Goal: Find specific page/section: Find specific page/section

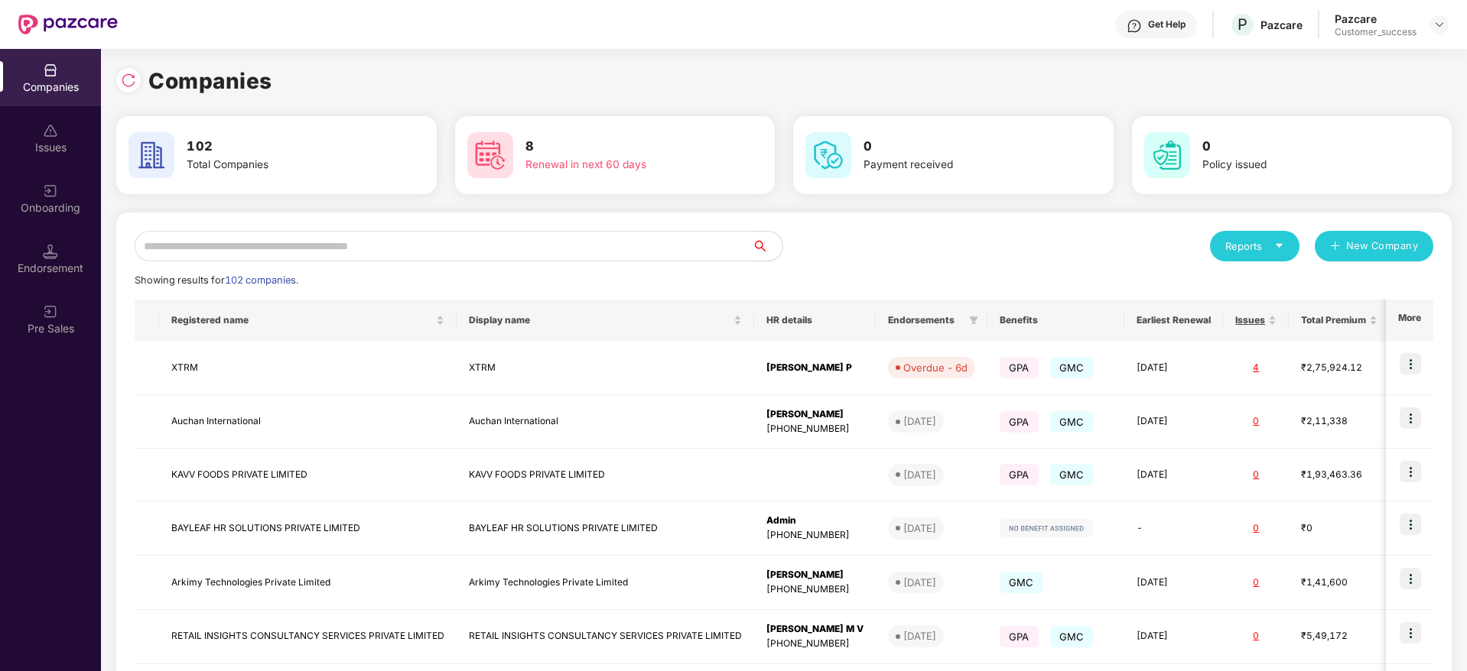
click at [302, 250] on input "text" at bounding box center [443, 246] width 617 height 31
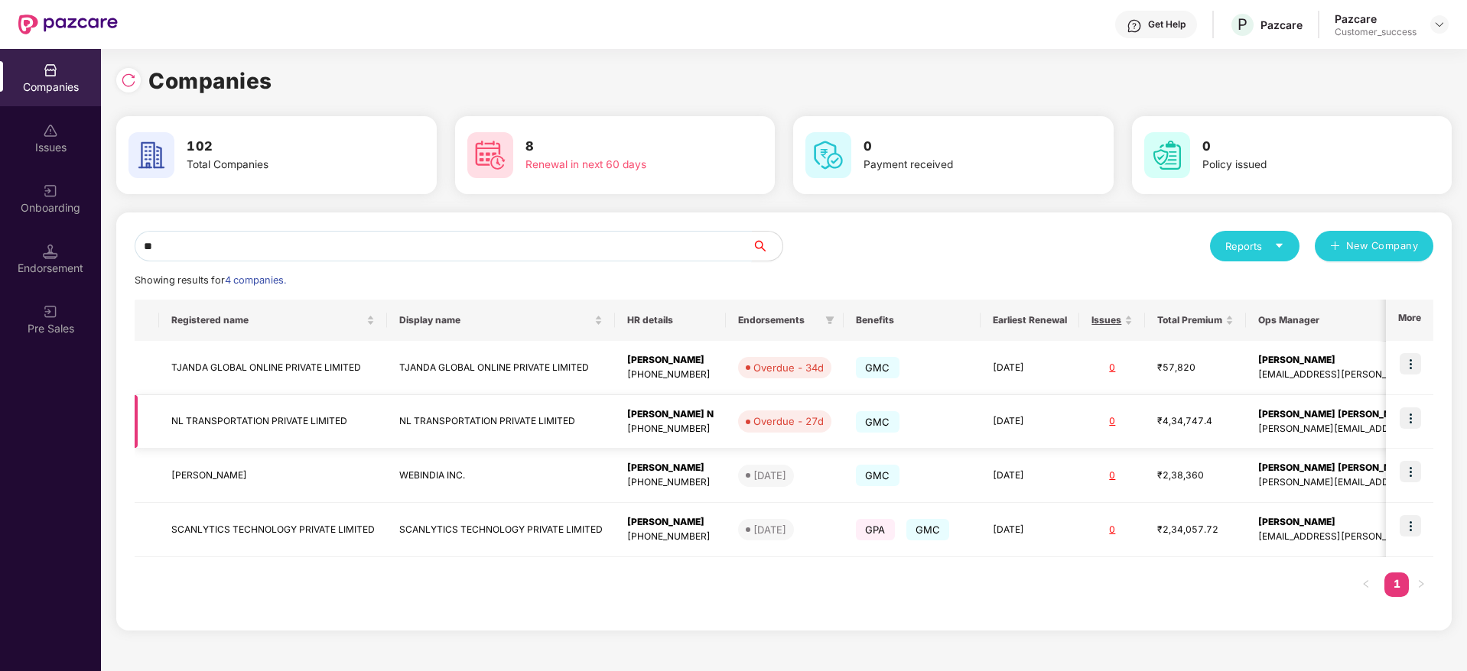
type input "**"
click at [1418, 422] on img at bounding box center [1409, 418] width 21 height 21
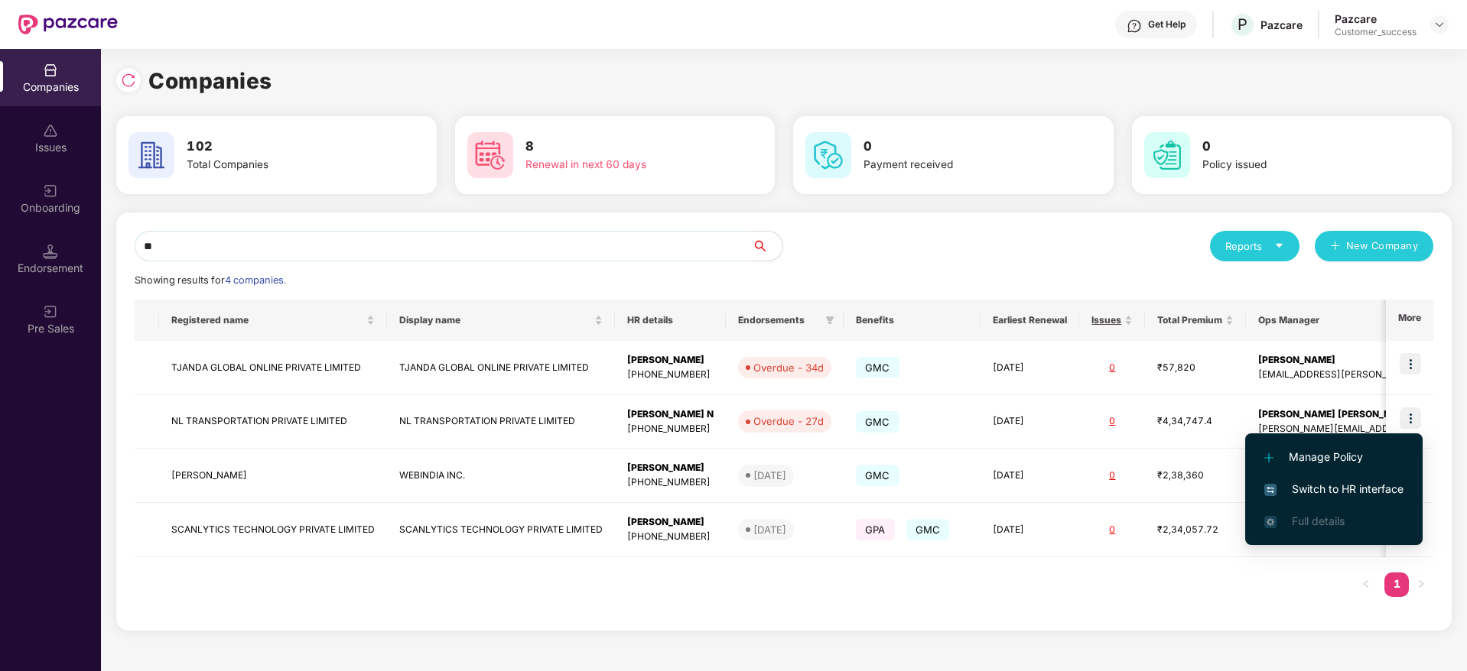
click at [1337, 481] on span "Switch to HR interface" at bounding box center [1333, 489] width 139 height 17
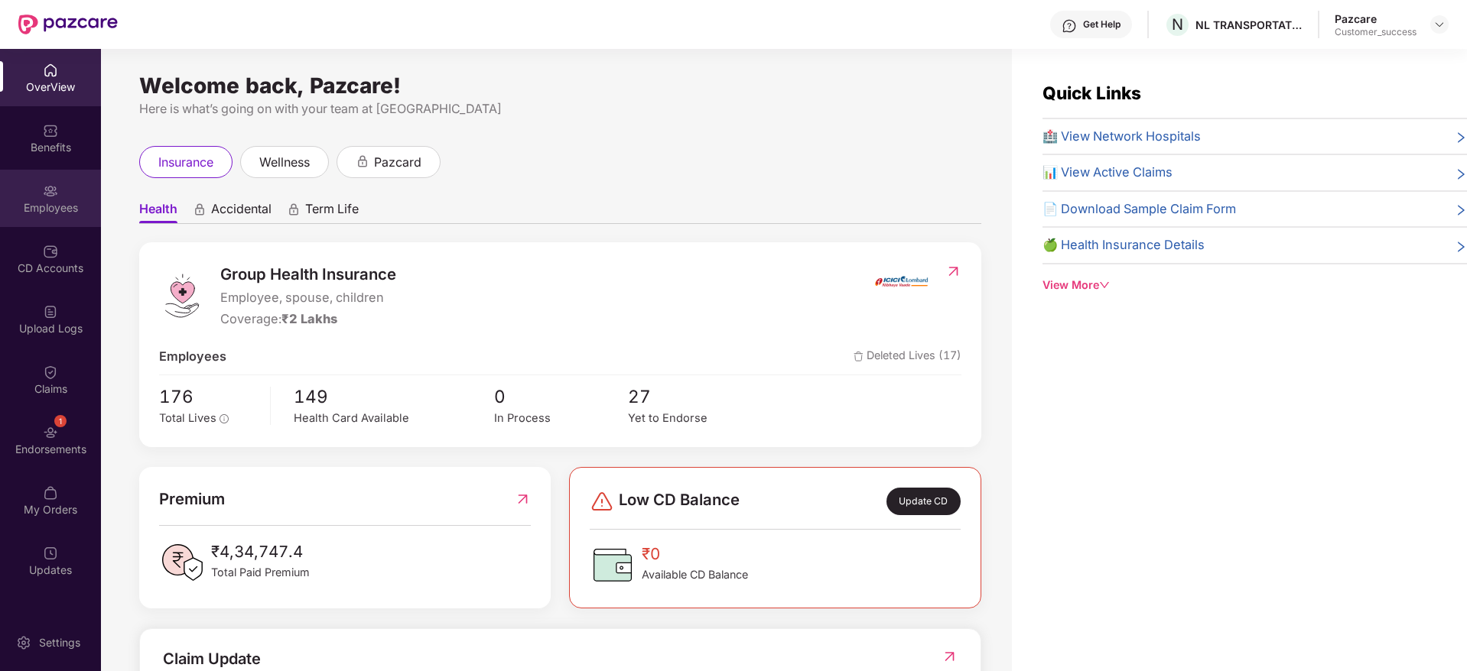
click at [47, 202] on div "Employees" at bounding box center [50, 207] width 101 height 15
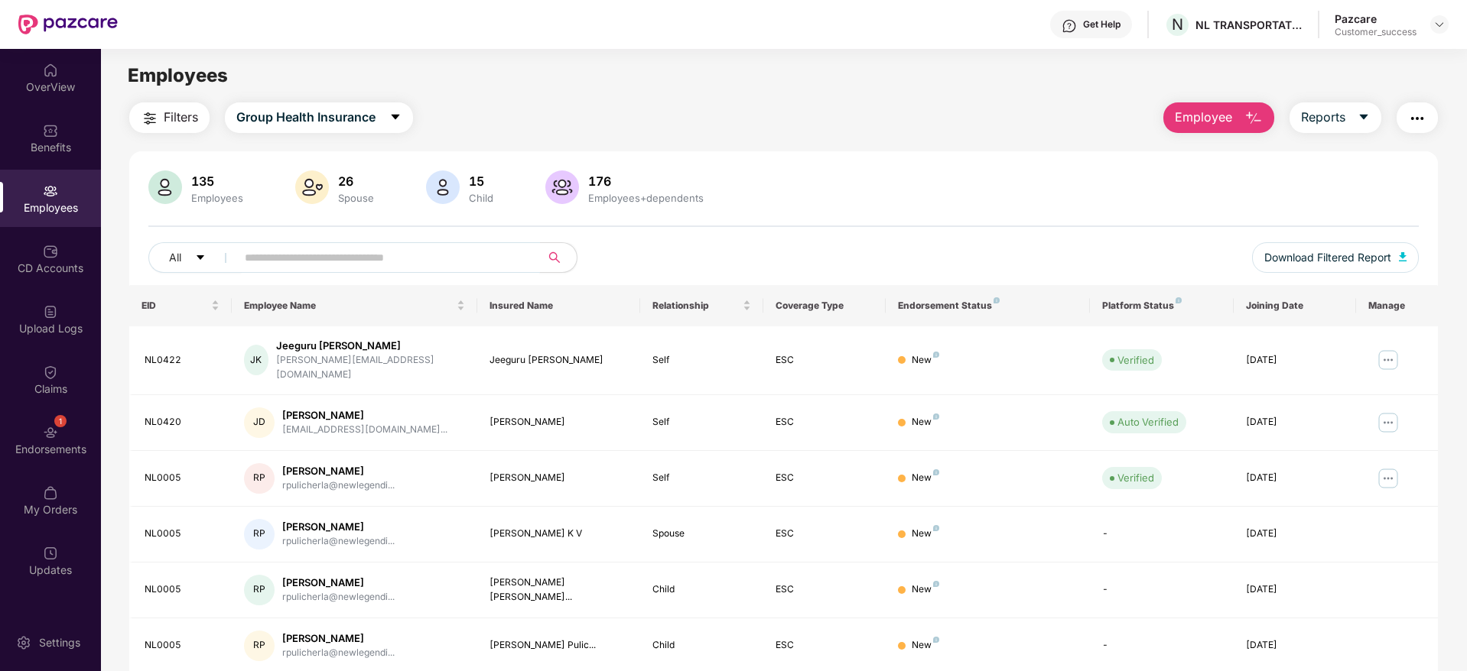
click at [310, 265] on input "text" at bounding box center [382, 257] width 275 height 23
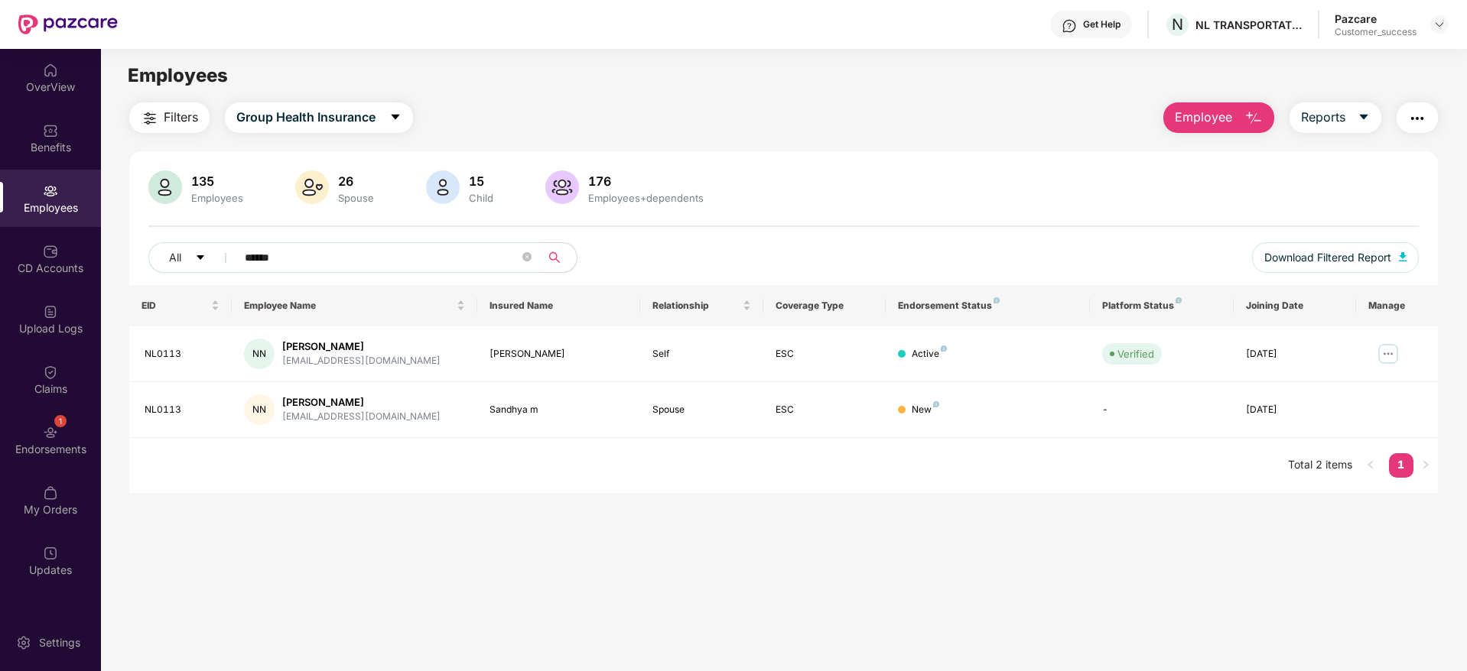
type input "******"
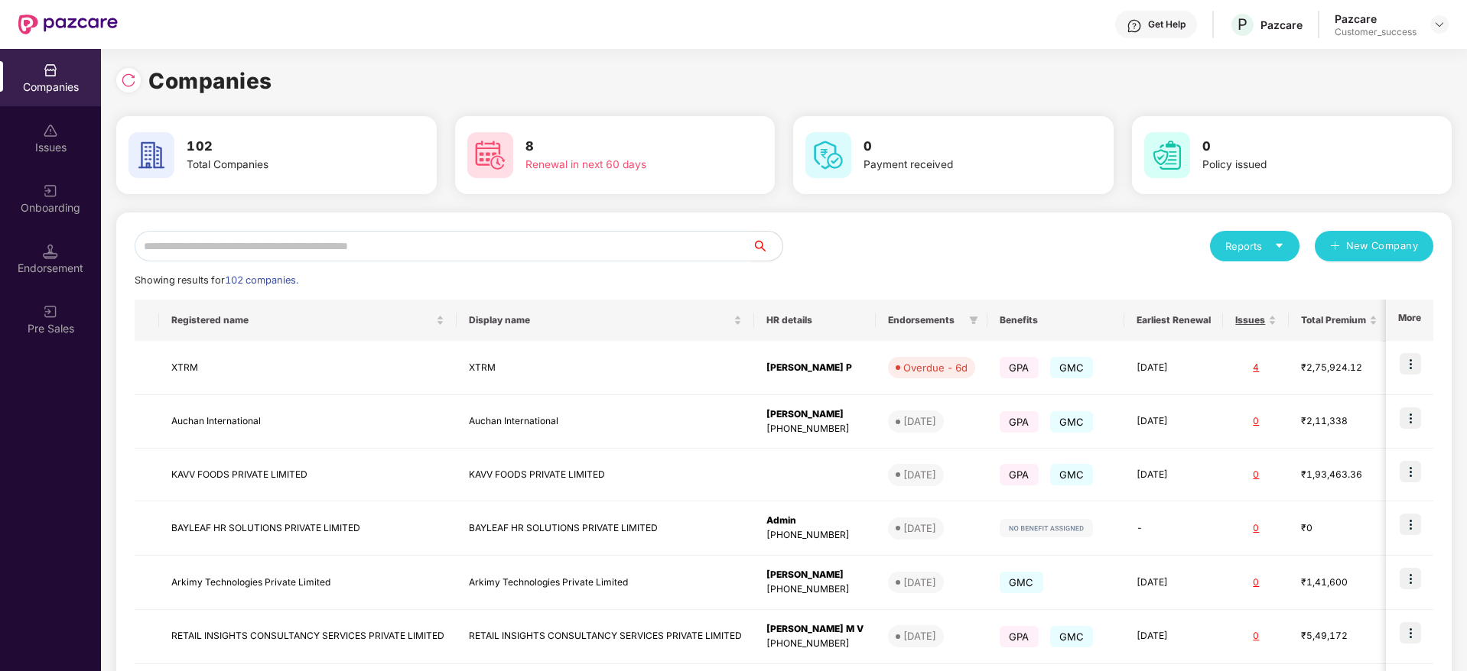
click at [261, 242] on input "text" at bounding box center [443, 246] width 617 height 31
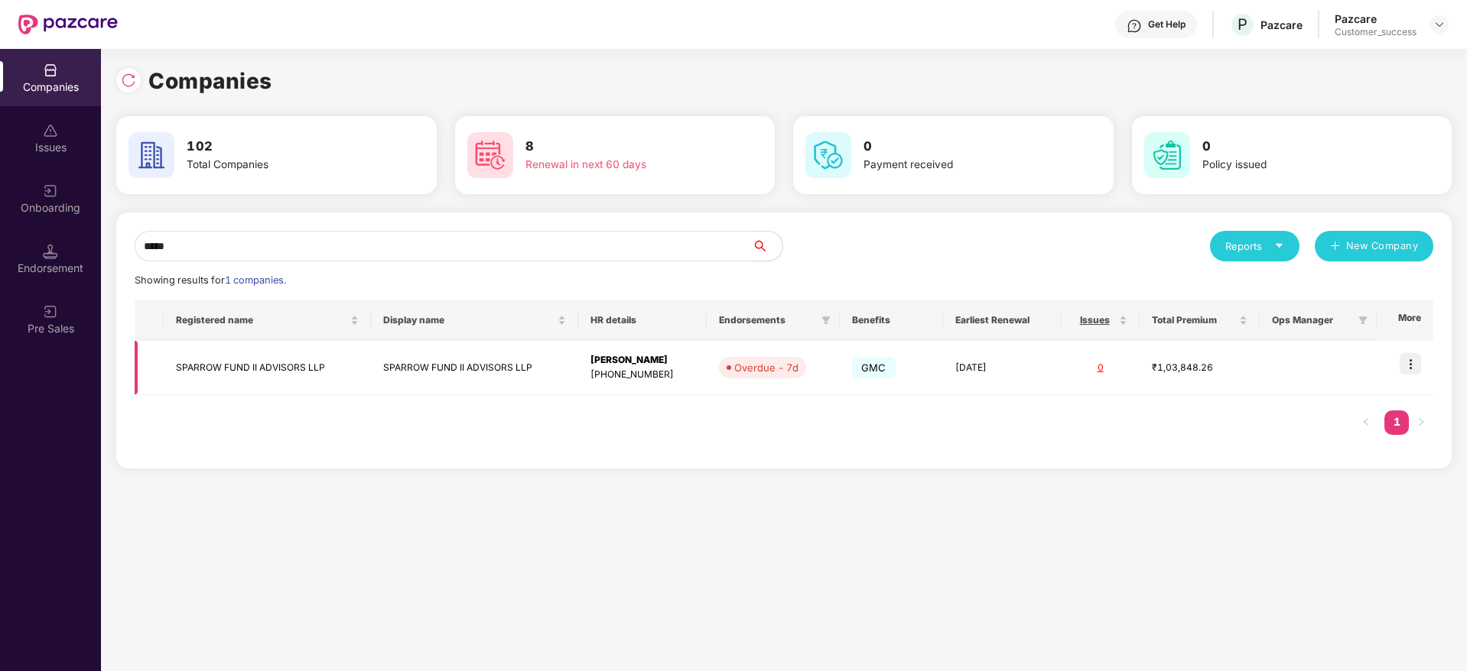
type input "*****"
click at [1414, 359] on img at bounding box center [1409, 363] width 21 height 21
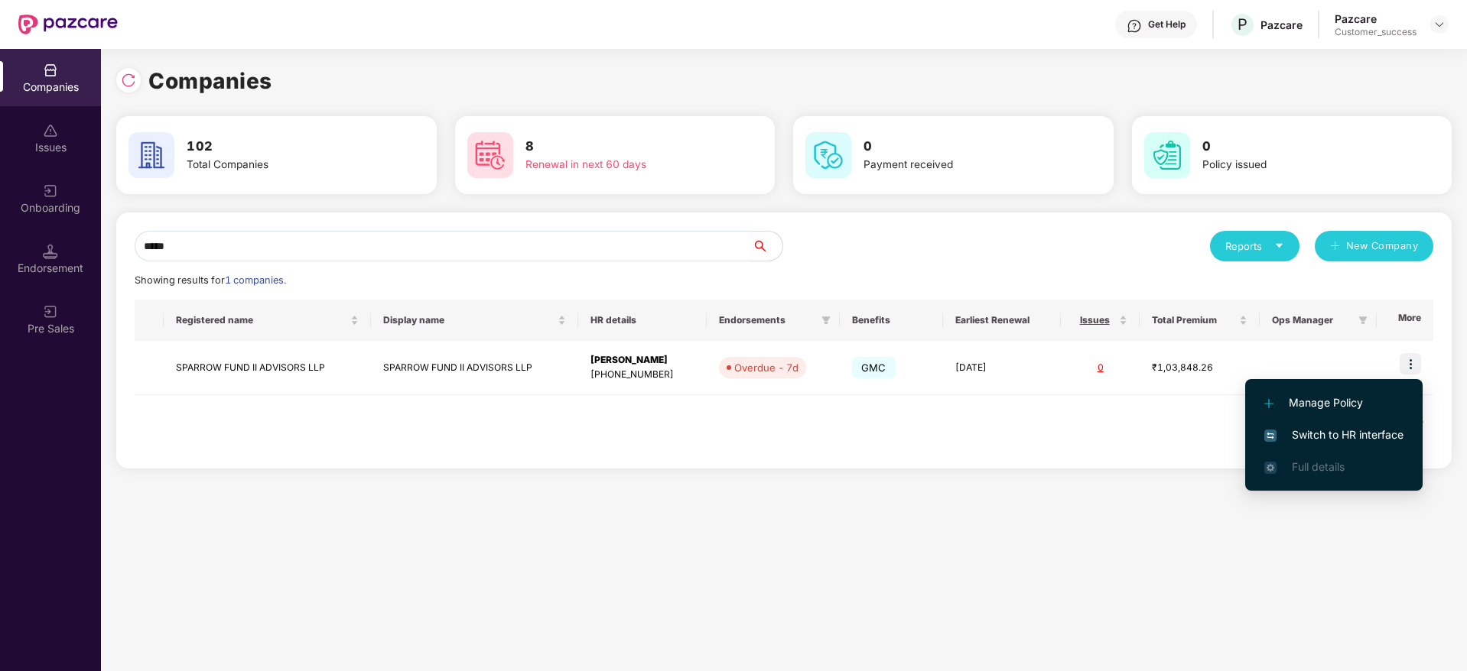
click at [1350, 439] on span "Switch to HR interface" at bounding box center [1333, 435] width 139 height 17
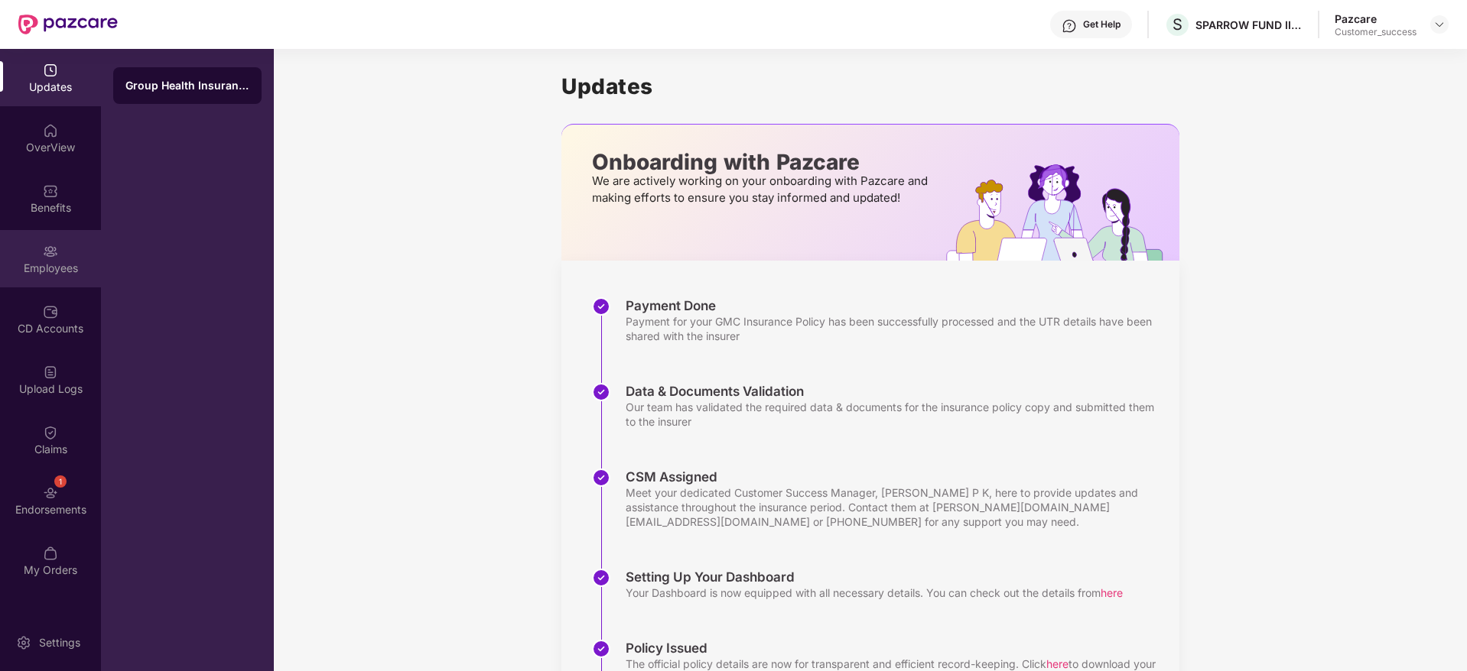
click at [83, 269] on div "Employees" at bounding box center [50, 268] width 101 height 15
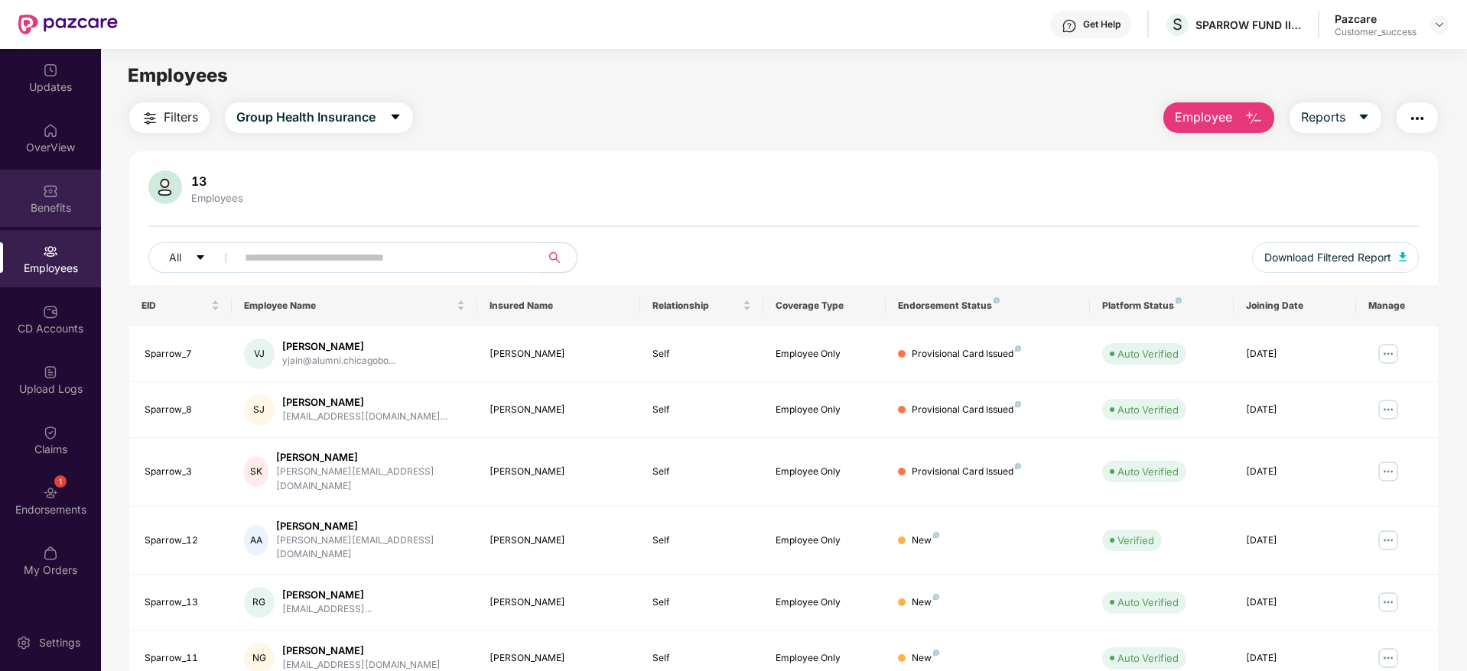
click at [60, 184] on div "Benefits" at bounding box center [50, 198] width 101 height 57
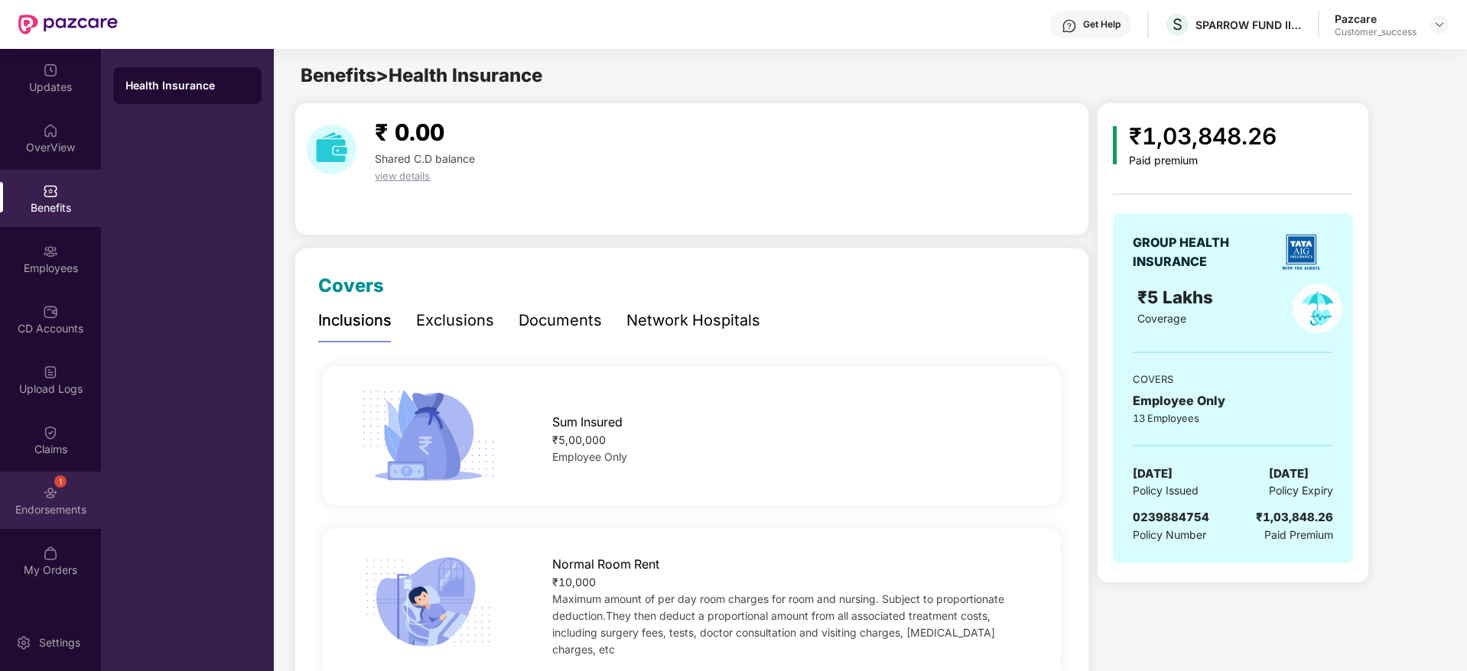
click at [54, 488] on img at bounding box center [50, 493] width 15 height 15
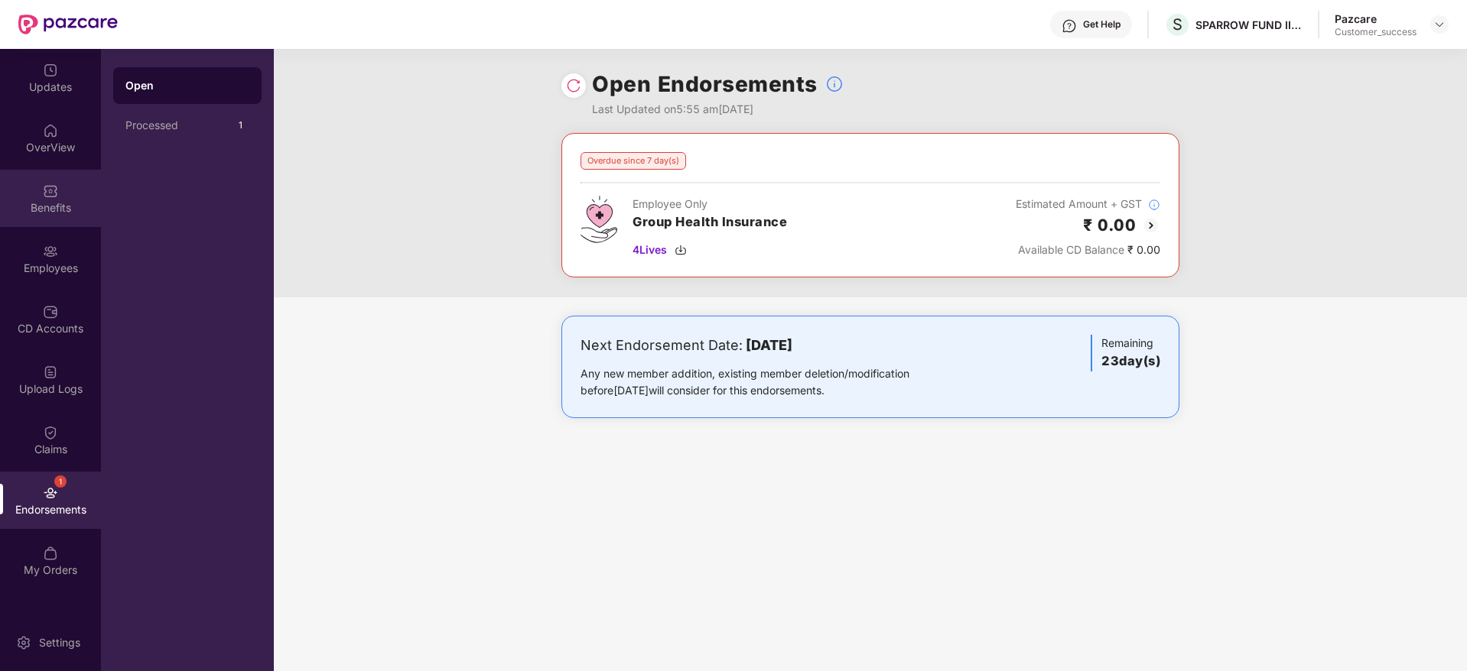
click at [60, 205] on div "Benefits" at bounding box center [50, 207] width 101 height 15
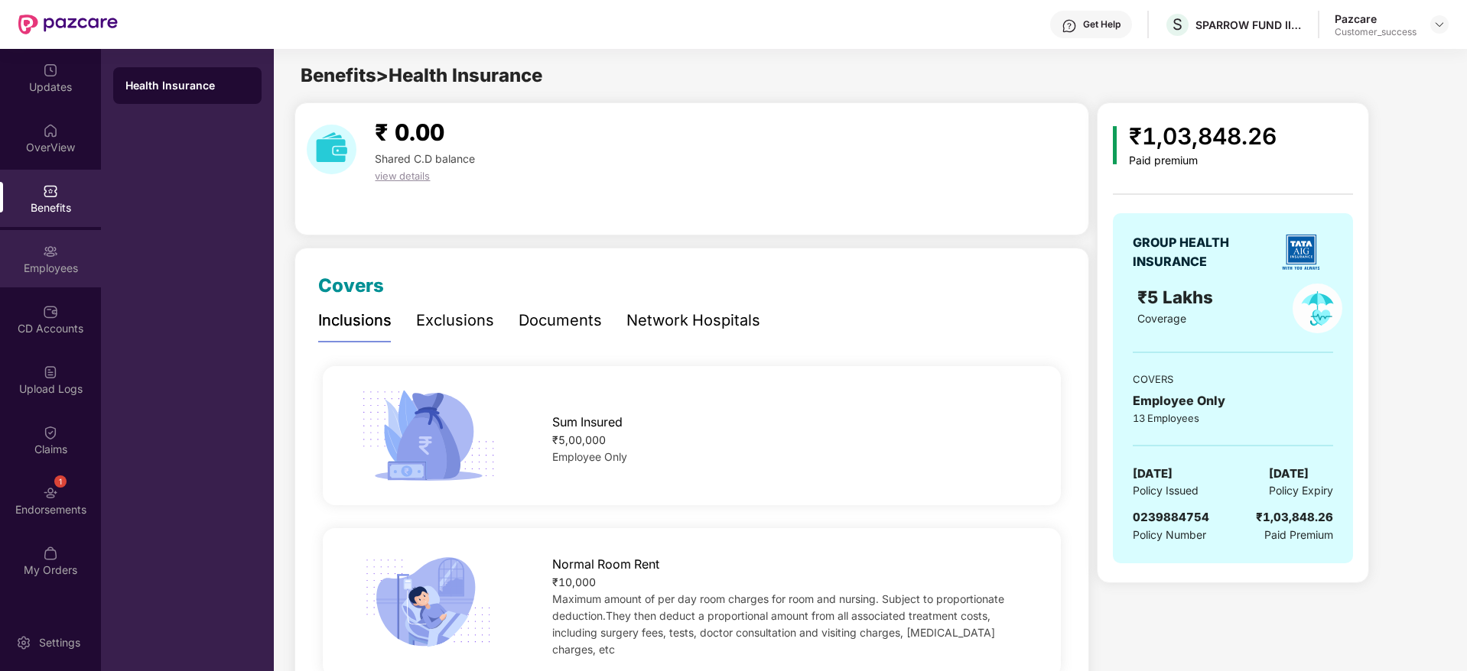
click at [92, 264] on div "Employees" at bounding box center [50, 268] width 101 height 15
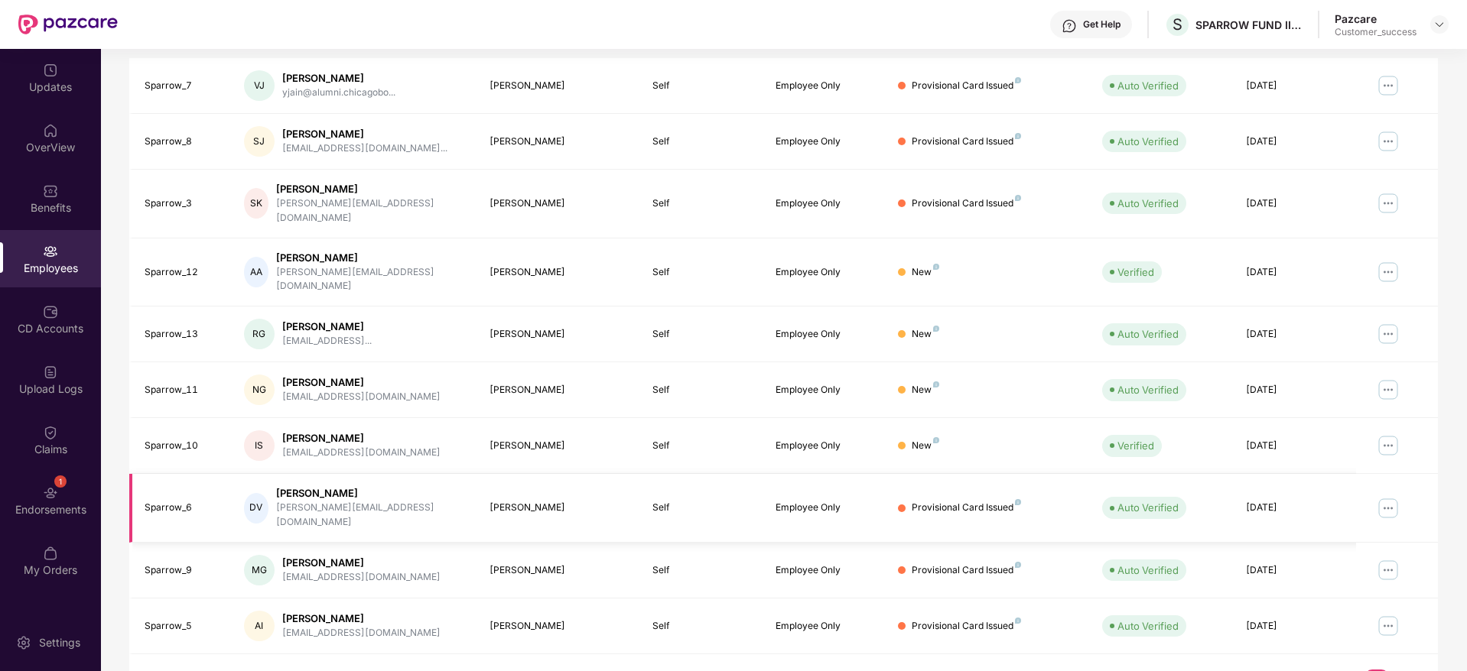
scroll to position [268, 0]
click at [1401, 670] on link "2" at bounding box center [1401, 681] width 24 height 23
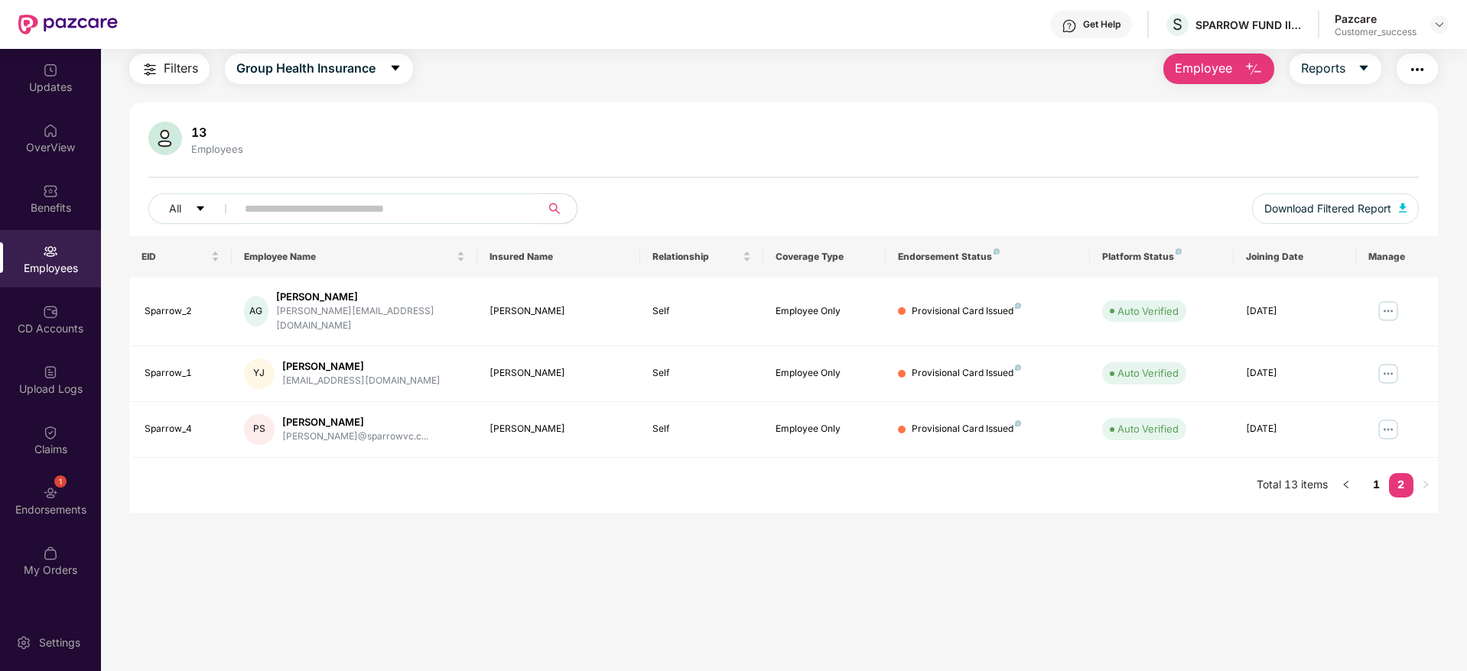
scroll to position [49, 0]
click at [1382, 473] on link "1" at bounding box center [1376, 484] width 24 height 23
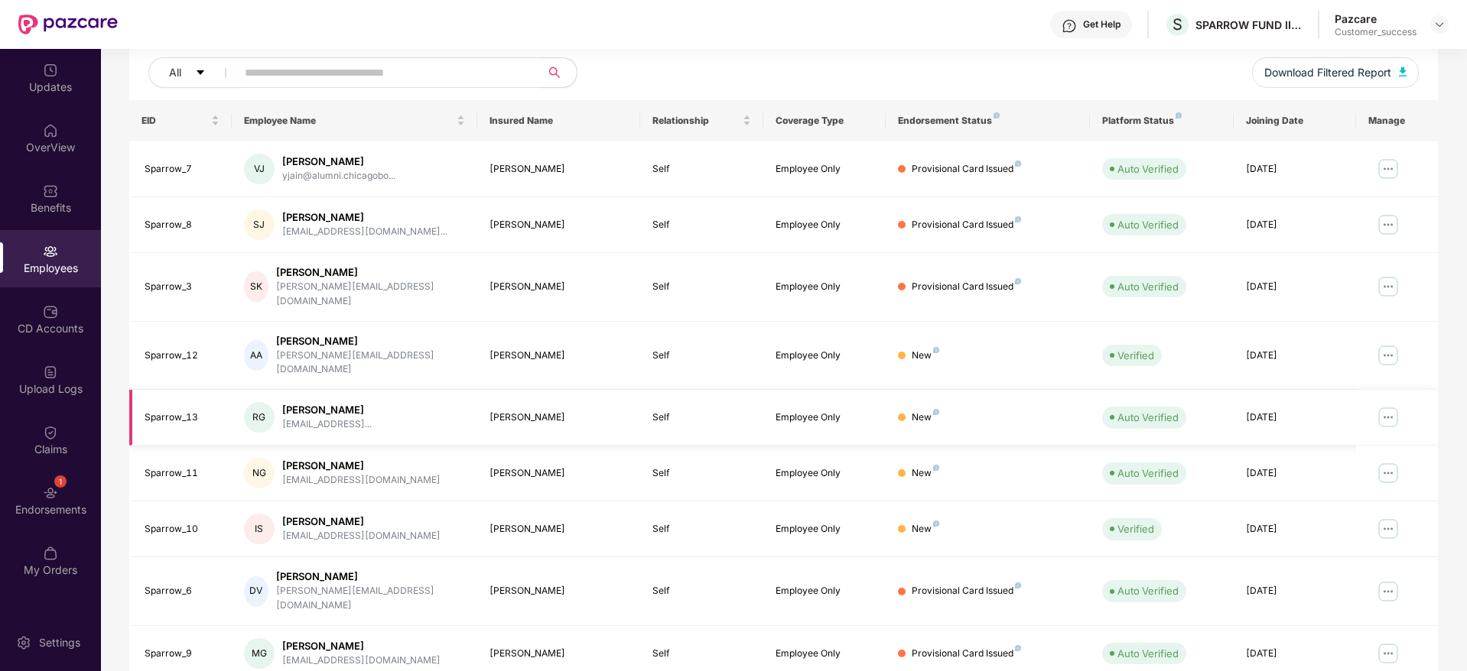
scroll to position [186, 0]
